Goal: Transaction & Acquisition: Purchase product/service

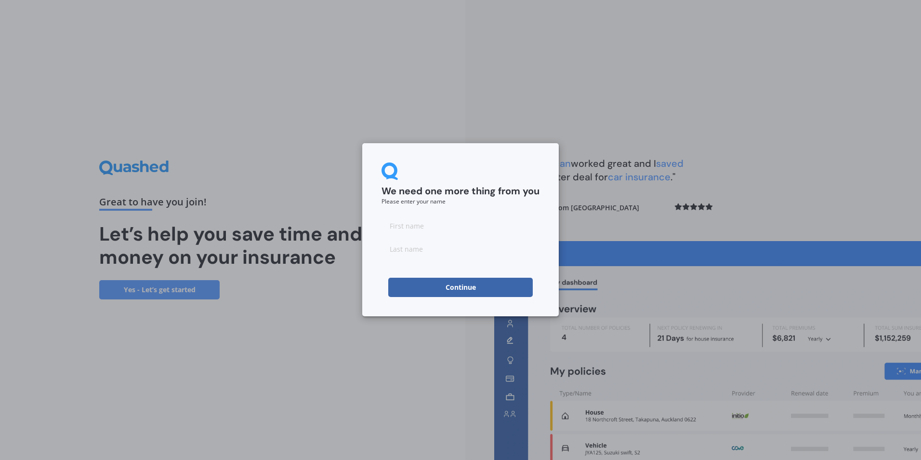
click at [439, 230] on input at bounding box center [461, 225] width 158 height 19
type input "[PERSON_NAME]"
click at [476, 287] on button "Continue" at bounding box center [460, 287] width 145 height 19
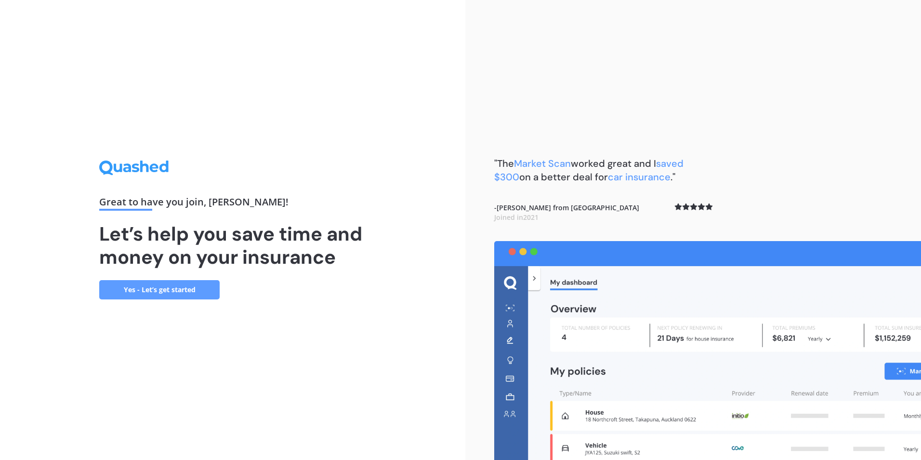
click at [165, 289] on link "Yes - Let’s get started" at bounding box center [159, 289] width 120 height 19
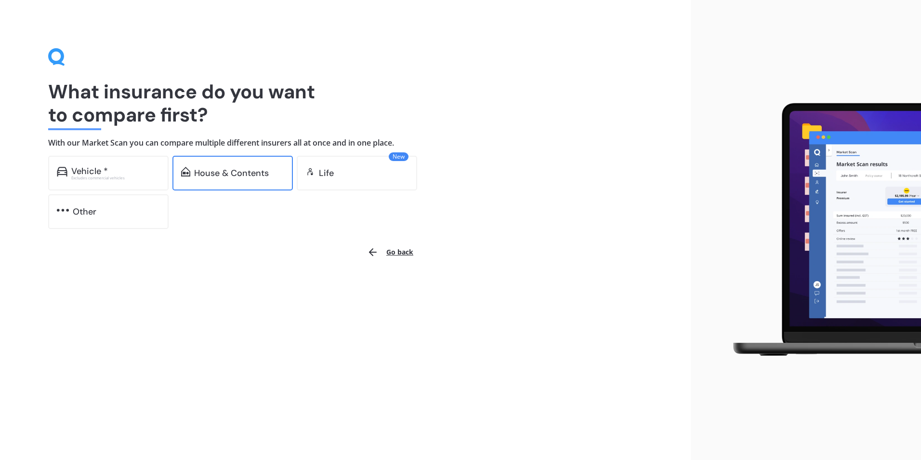
click at [229, 172] on div "House & Contents" at bounding box center [231, 173] width 75 height 10
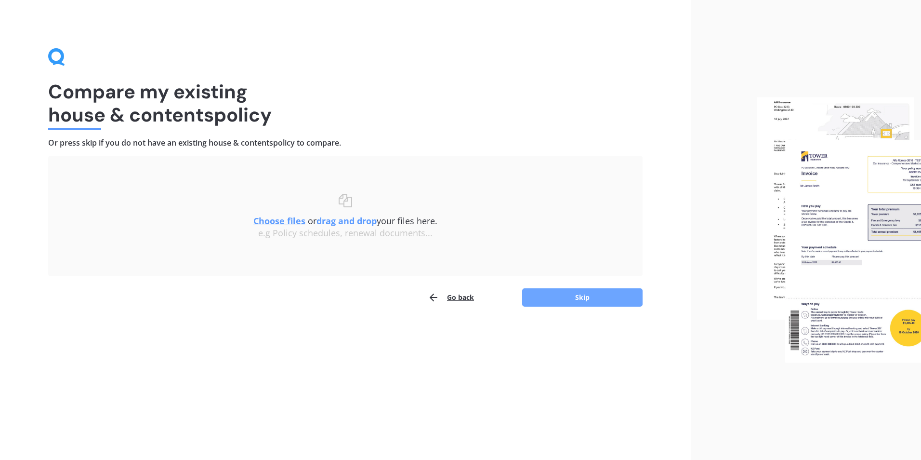
click at [594, 302] on button "Skip" at bounding box center [582, 297] width 120 height 18
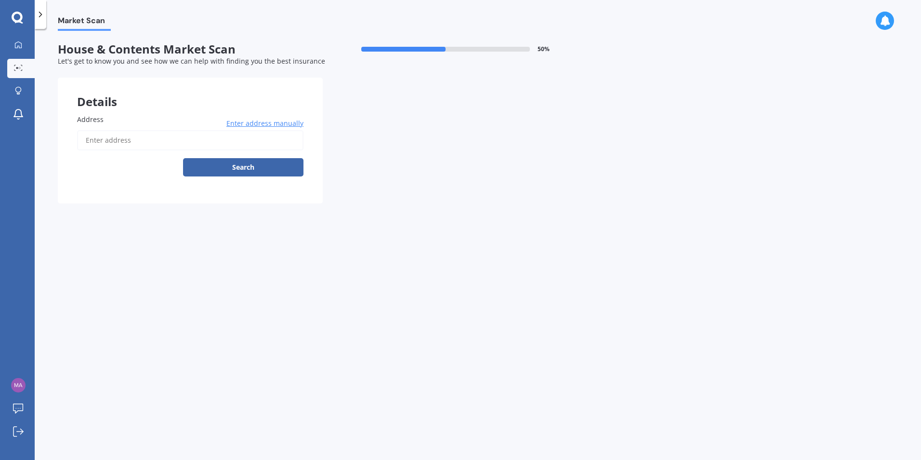
click at [257, 126] on span "Enter address manually" at bounding box center [264, 124] width 77 height 10
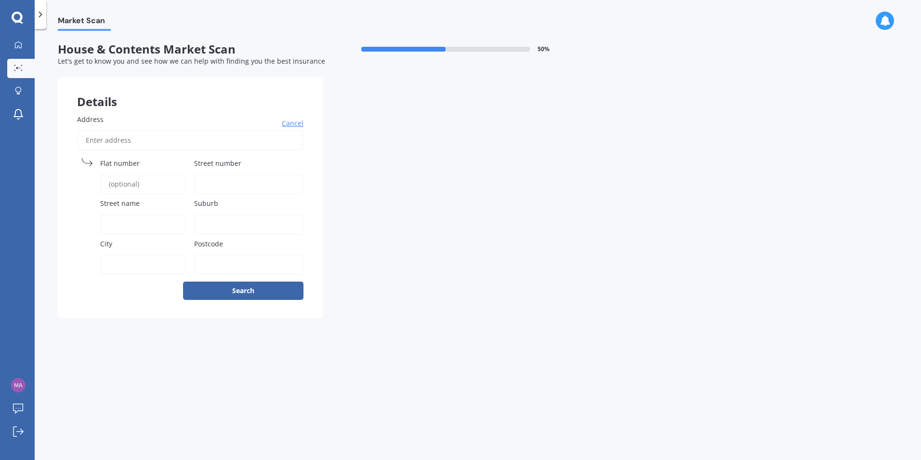
click at [116, 117] on label "Address" at bounding box center [188, 119] width 223 height 10
click at [116, 130] on input "Address" at bounding box center [190, 140] width 226 height 20
click at [242, 291] on button "Search" at bounding box center [243, 290] width 120 height 18
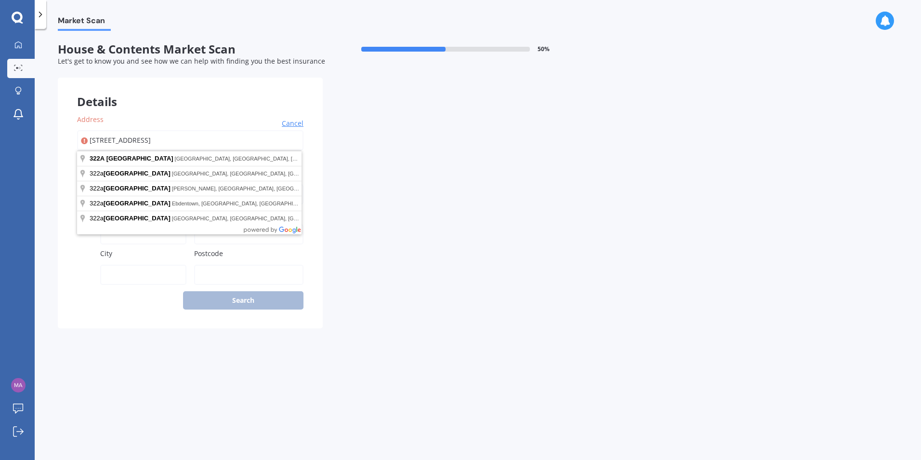
type input "322A Pine avenue"
click at [335, 124] on div "Details Address 322A Pine avenue Cancel Search Select a match from the address …" at bounding box center [323, 203] width 530 height 251
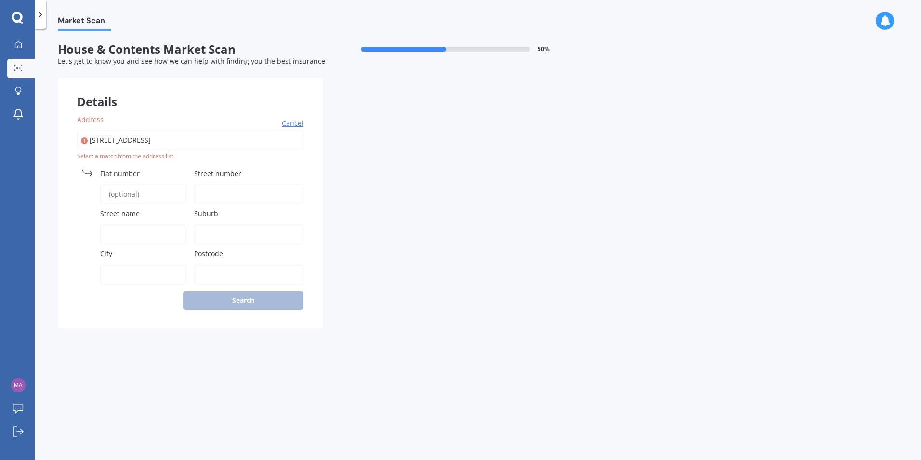
click at [236, 251] on label "Postcode" at bounding box center [247, 253] width 106 height 10
click at [236, 265] on input "Postcode" at bounding box center [248, 275] width 109 height 20
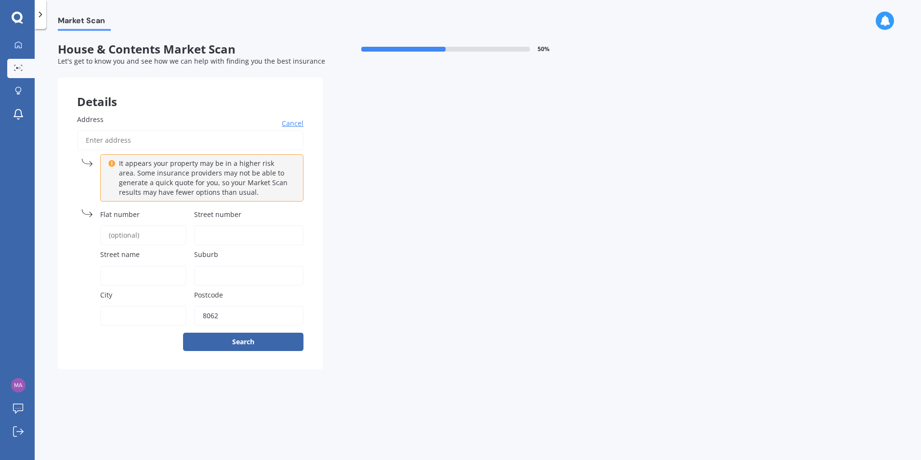
type input "8062"
click at [122, 304] on div "City" at bounding box center [131, 308] width 109 height 36
click at [126, 315] on input "City" at bounding box center [143, 315] width 86 height 20
type input "christchurch"
click at [343, 291] on div "Details Address Cancel It appears your property may be in a higher risk area. S…" at bounding box center [323, 223] width 530 height 291
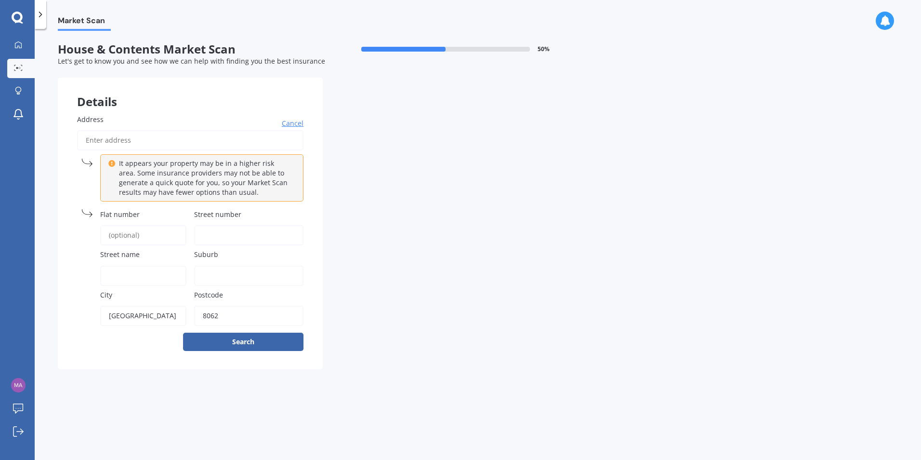
click at [120, 142] on input "Address" at bounding box center [190, 140] width 226 height 20
type input "322A Pine avenue"
type input "322A Pine Avenue, South New Brighton, Christchurch 8062"
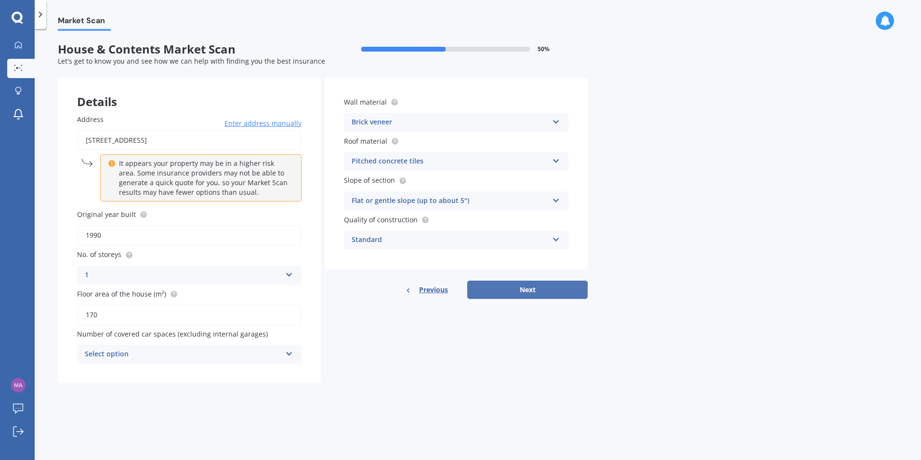
click at [532, 291] on button "Next" at bounding box center [527, 289] width 120 height 18
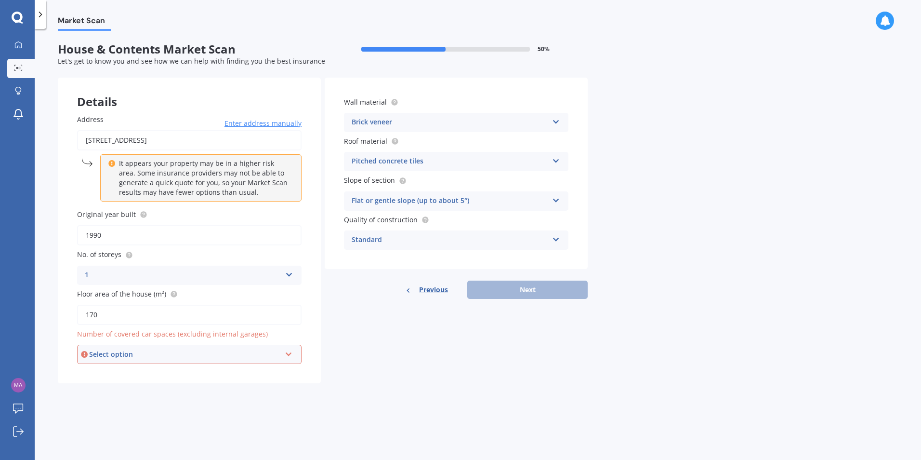
click at [291, 354] on icon at bounding box center [289, 352] width 8 height 7
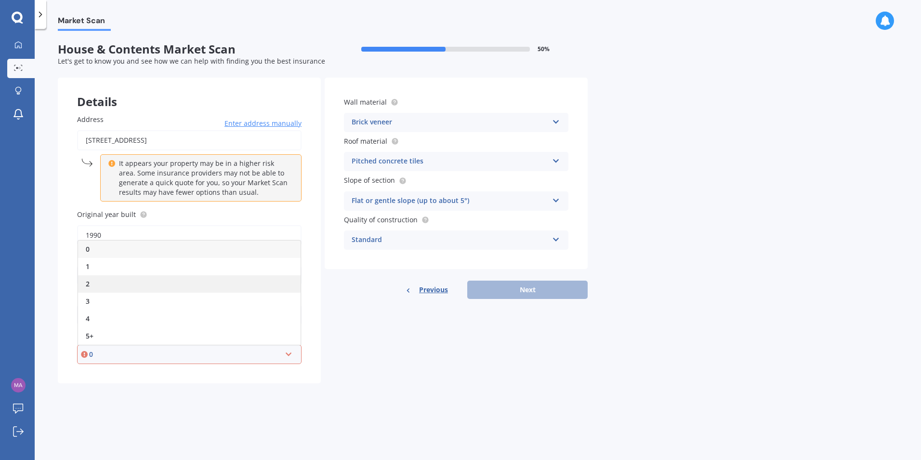
click at [126, 281] on div "2" at bounding box center [189, 283] width 223 height 17
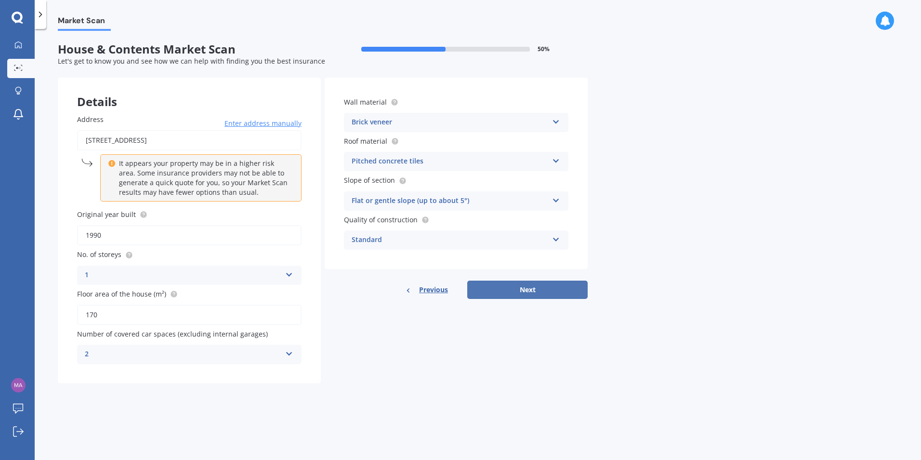
click at [529, 290] on button "Next" at bounding box center [527, 289] width 120 height 18
